Goal: Check status: Check status

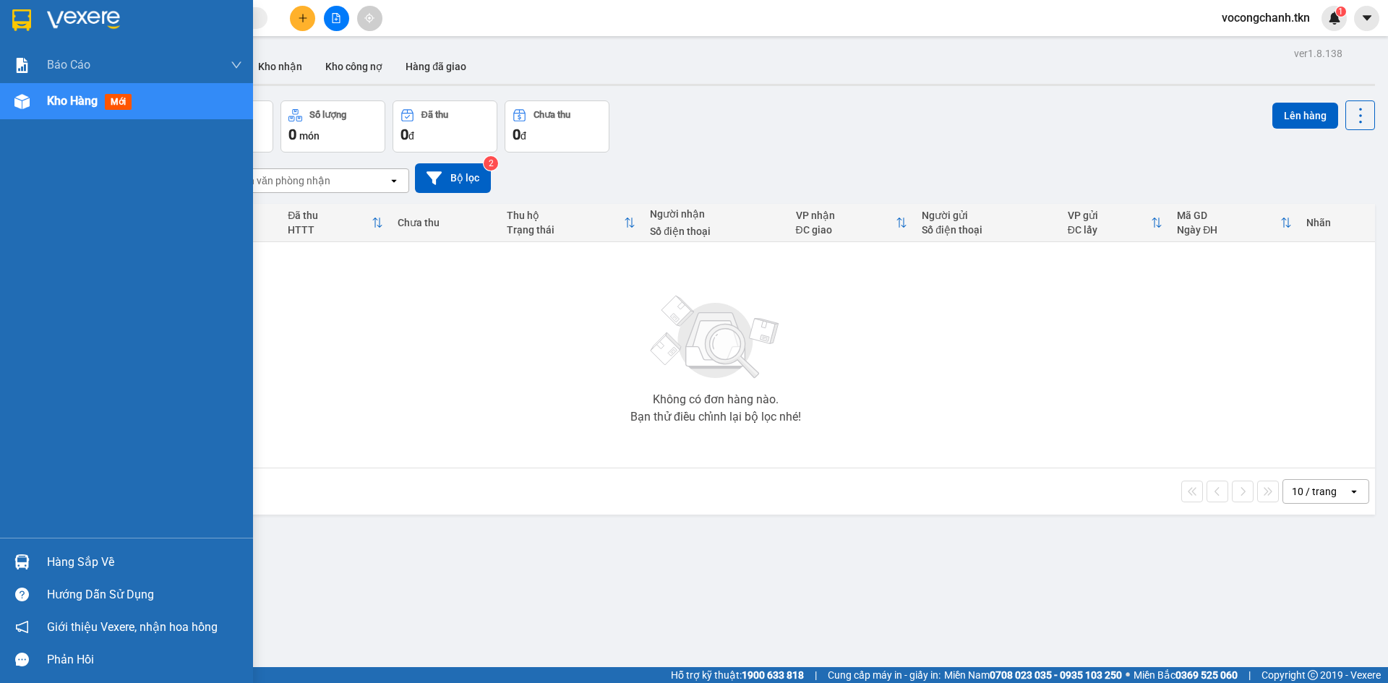
click at [93, 564] on div "Hàng sắp về" at bounding box center [144, 562] width 195 height 22
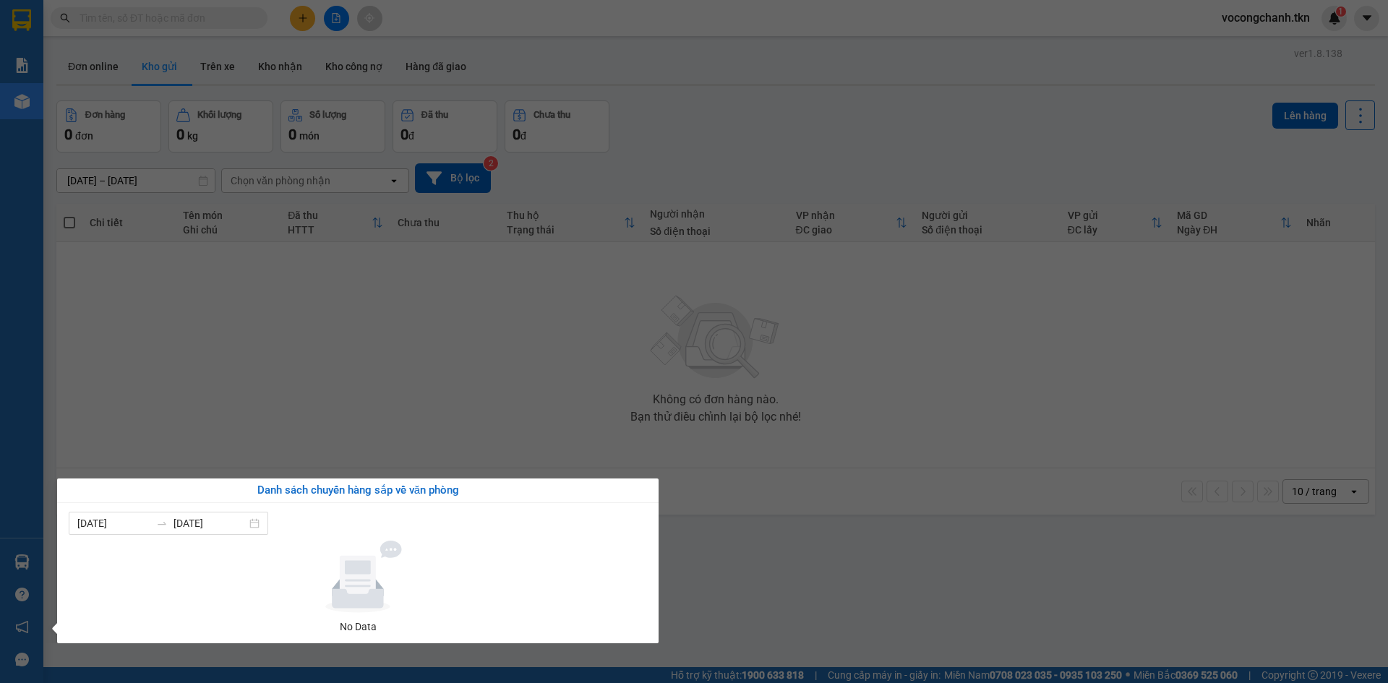
click at [351, 410] on section "Kết quả tìm kiếm ( 0 ) Bộ lọc No Data vocongchanh.tkn 1 Báo cáo Mẫu 1: Báo cáo …" at bounding box center [694, 341] width 1388 height 683
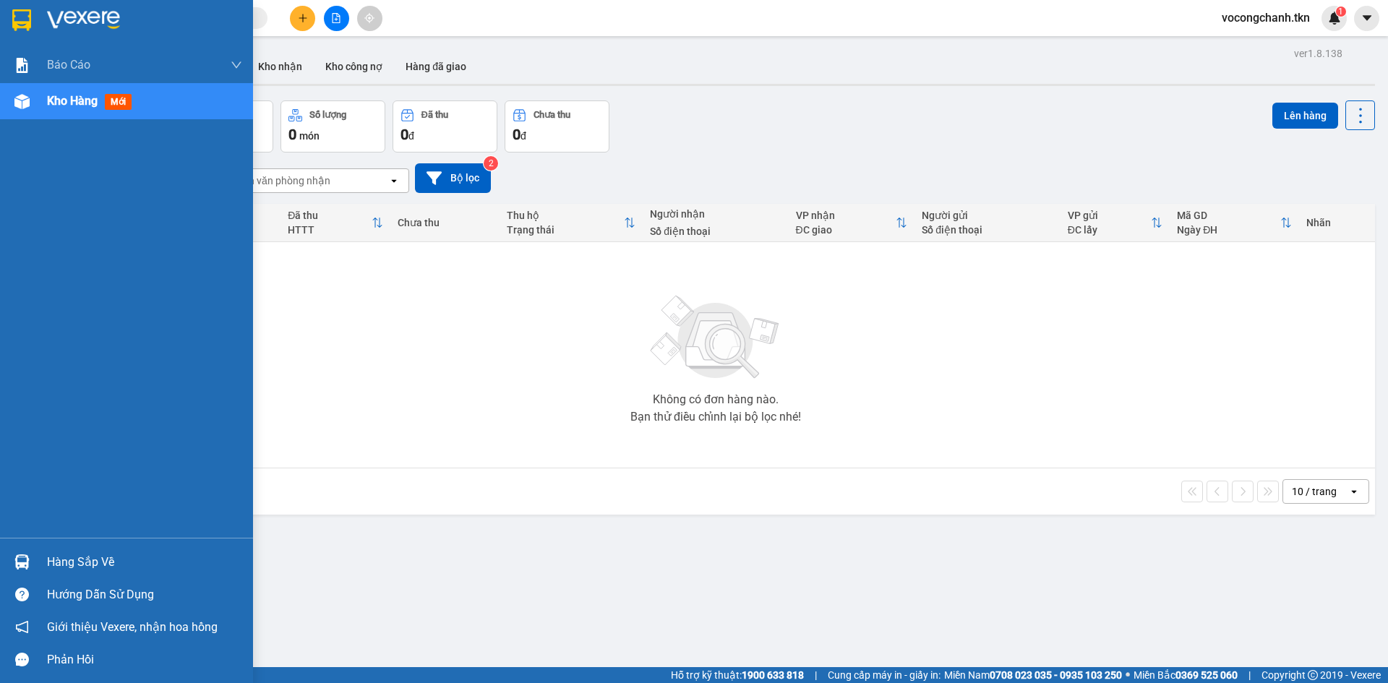
click at [83, 557] on div "Hàng sắp về" at bounding box center [144, 562] width 195 height 22
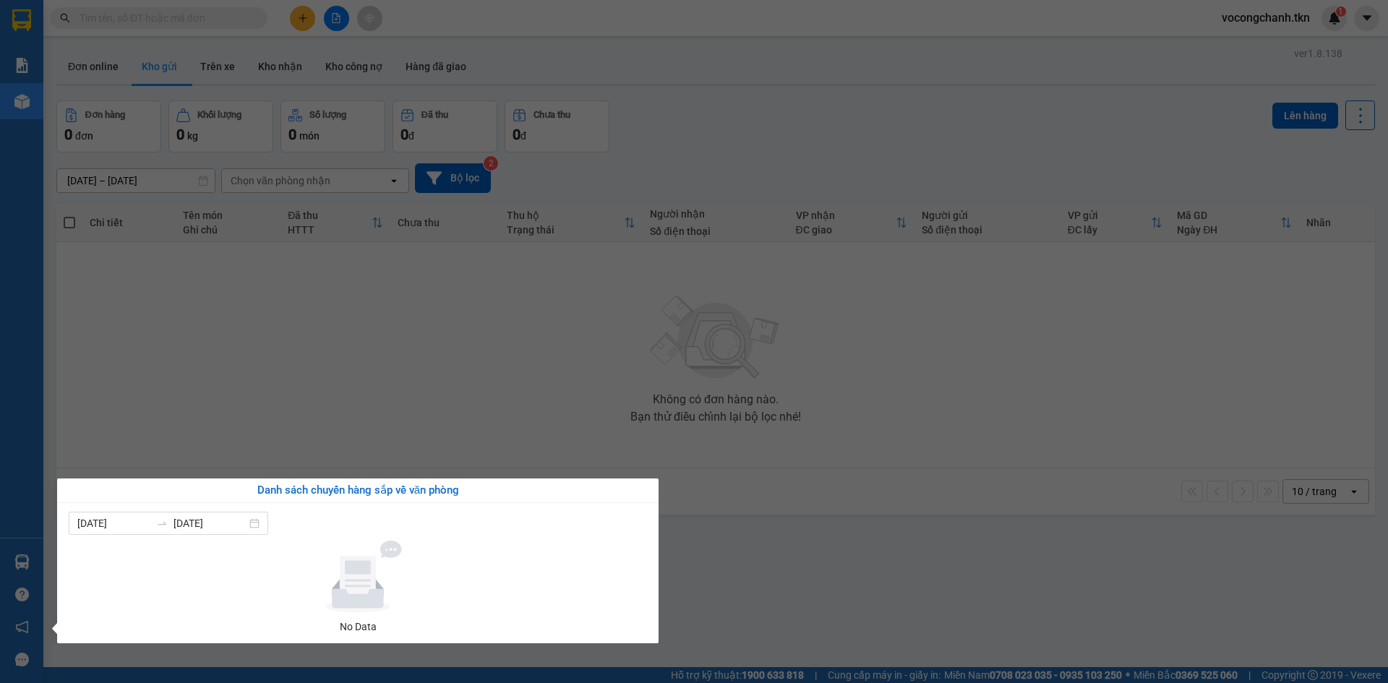
click at [413, 403] on section "Kết quả tìm kiếm ( 0 ) Bộ lọc No Data vocongchanh.tkn 1 Báo cáo Mẫu 1: Báo cáo …" at bounding box center [694, 341] width 1388 height 683
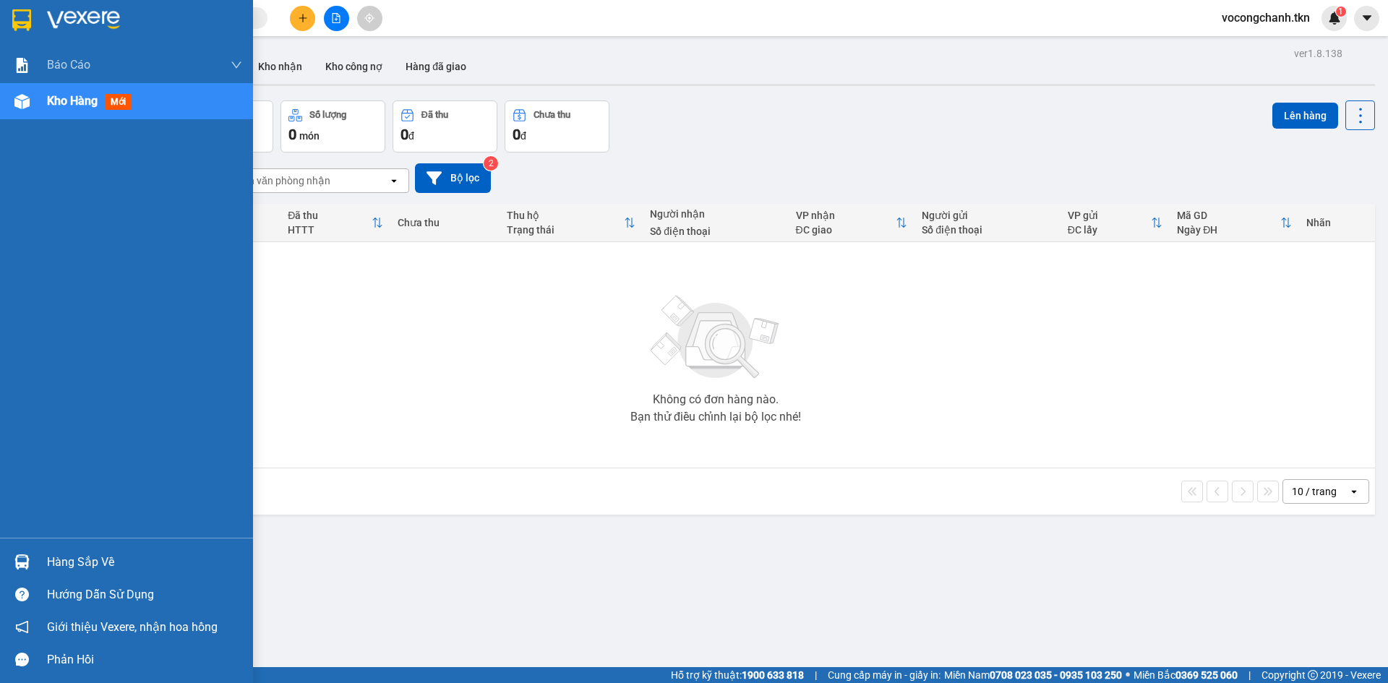
click at [22, 559] on img at bounding box center [21, 561] width 15 height 15
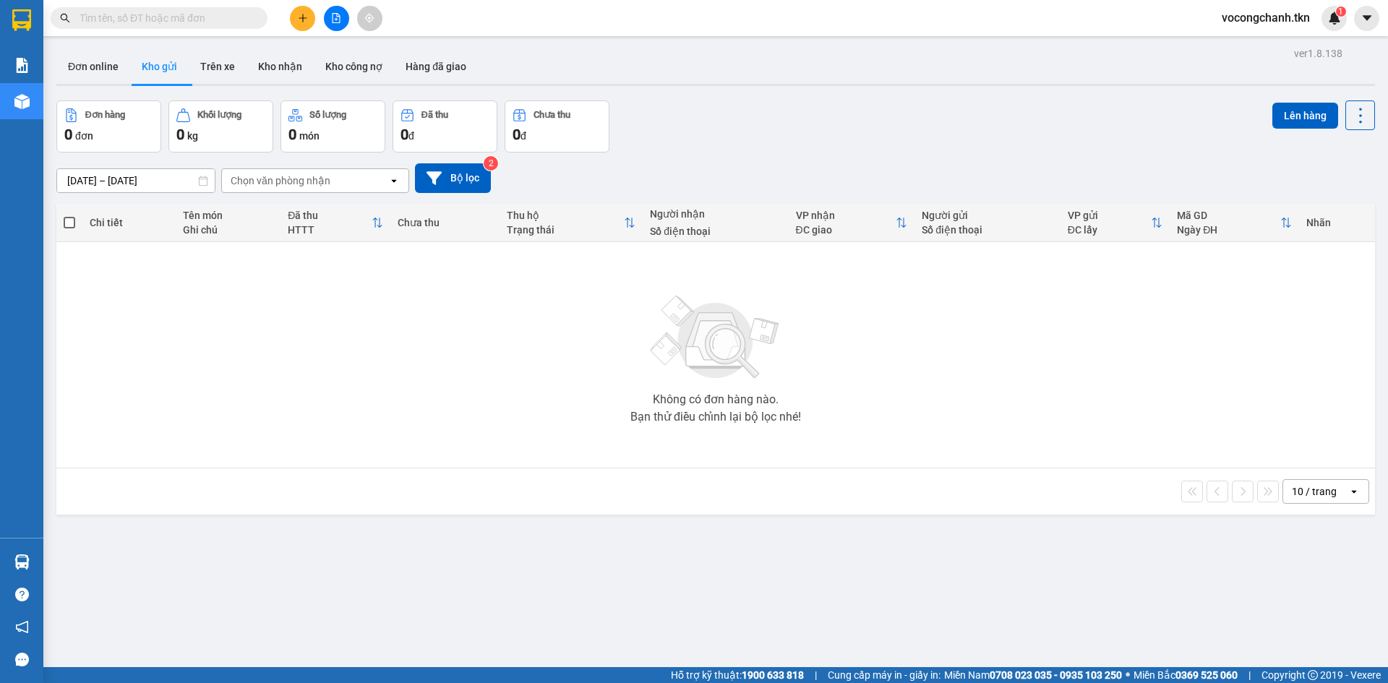
click at [429, 476] on section "Kết quả tìm kiếm ( 0 ) Bộ lọc No Data vocongchanh.tkn 1 Báo cáo Mẫu 1: Báo cáo …" at bounding box center [694, 341] width 1388 height 683
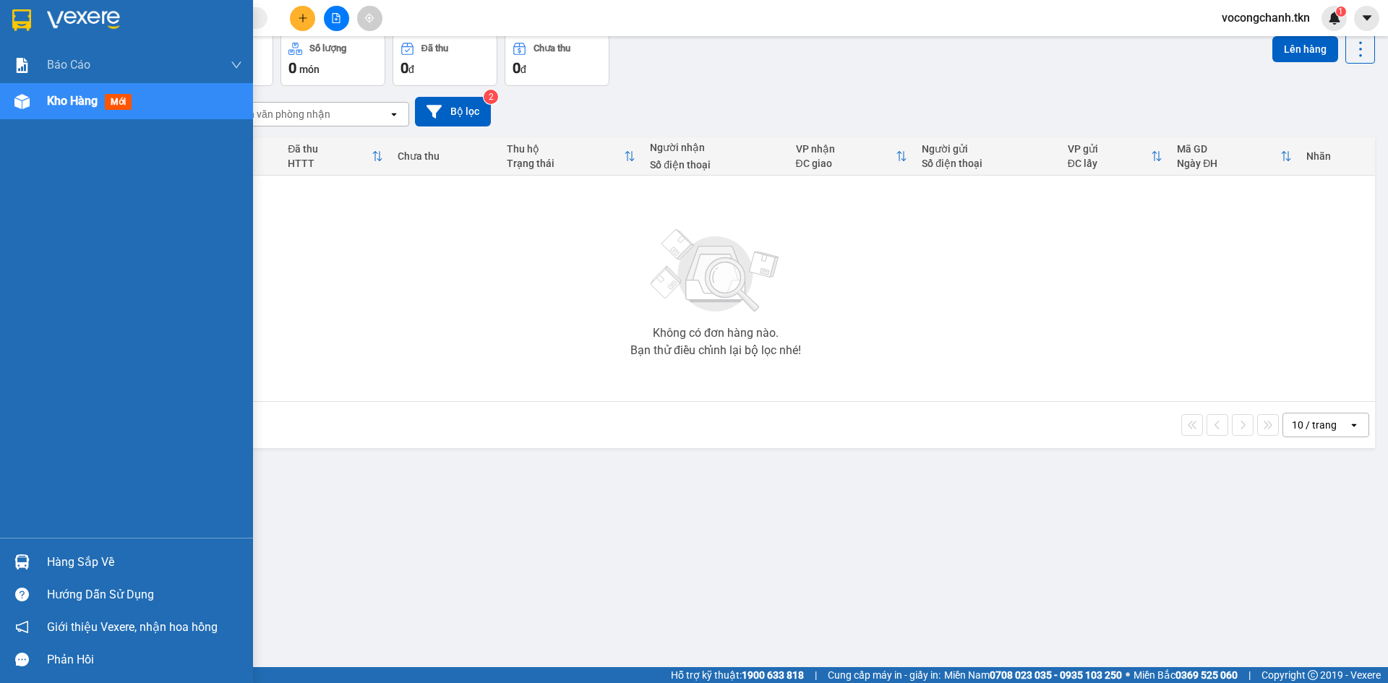
click at [22, 564] on img at bounding box center [21, 561] width 15 height 15
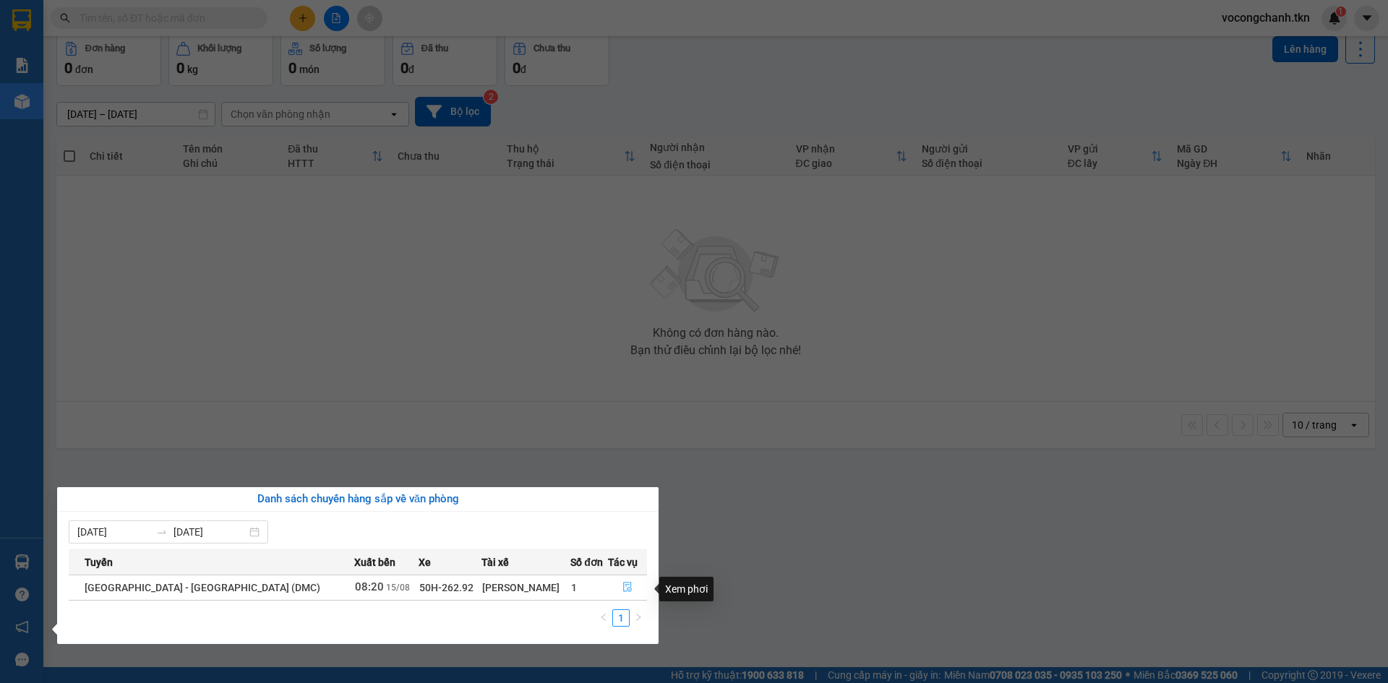
click at [625, 591] on icon "file-done" at bounding box center [627, 587] width 10 height 10
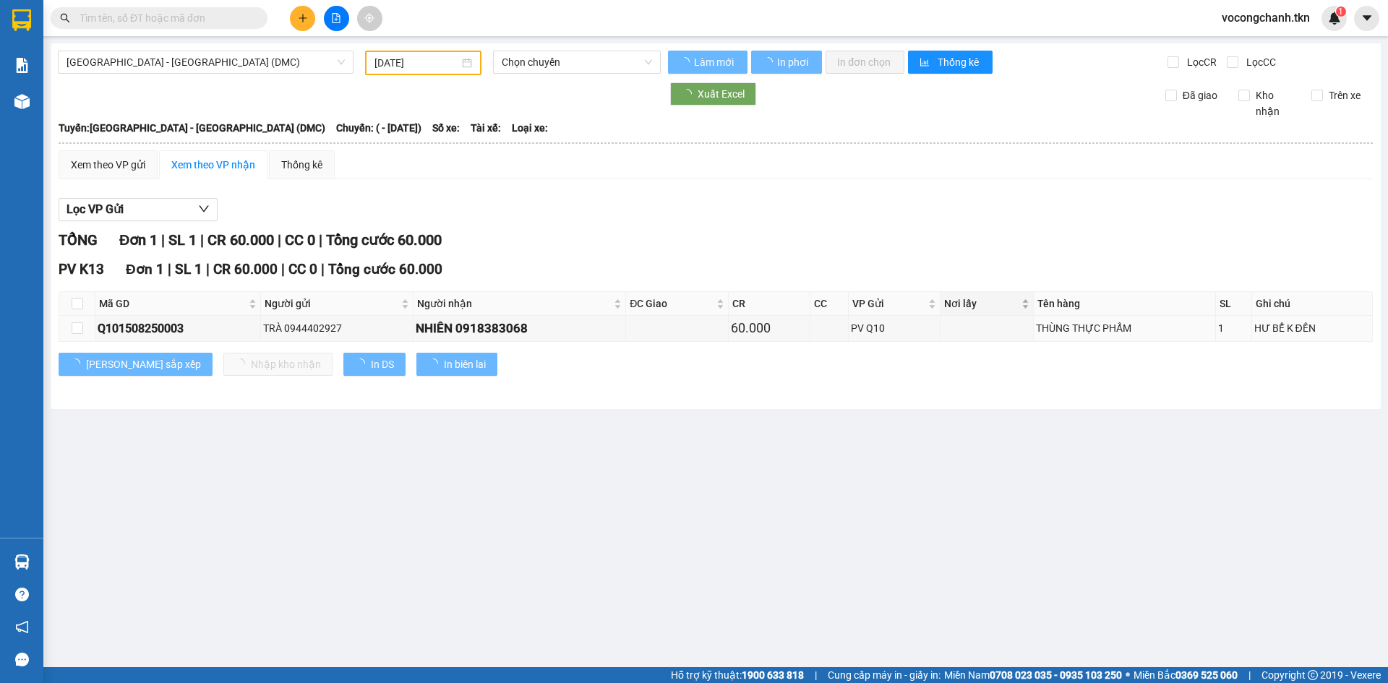
type input "[DATE]"
